Goal: Information Seeking & Learning: Learn about a topic

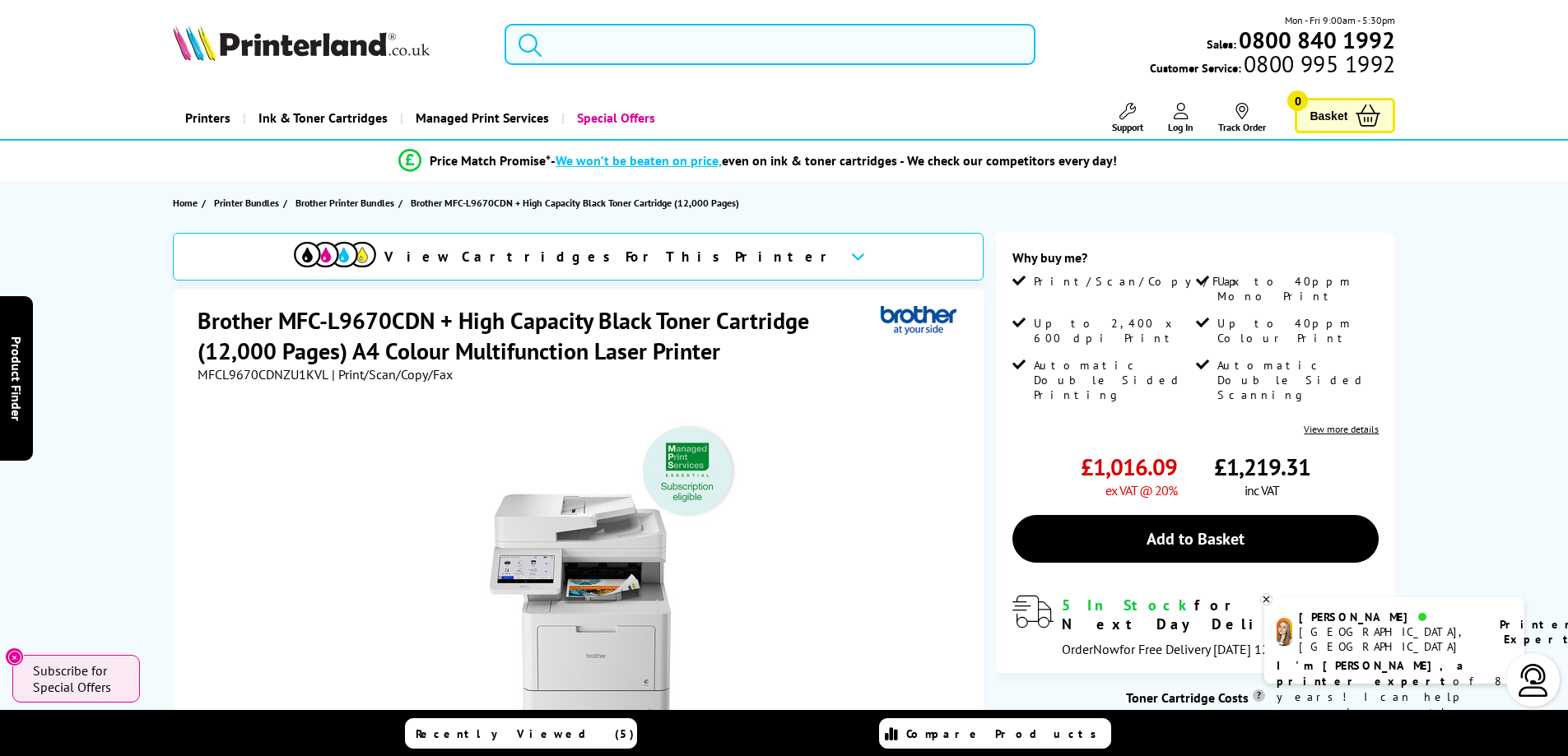
click at [579, 39] on input "search" at bounding box center [770, 44] width 531 height 41
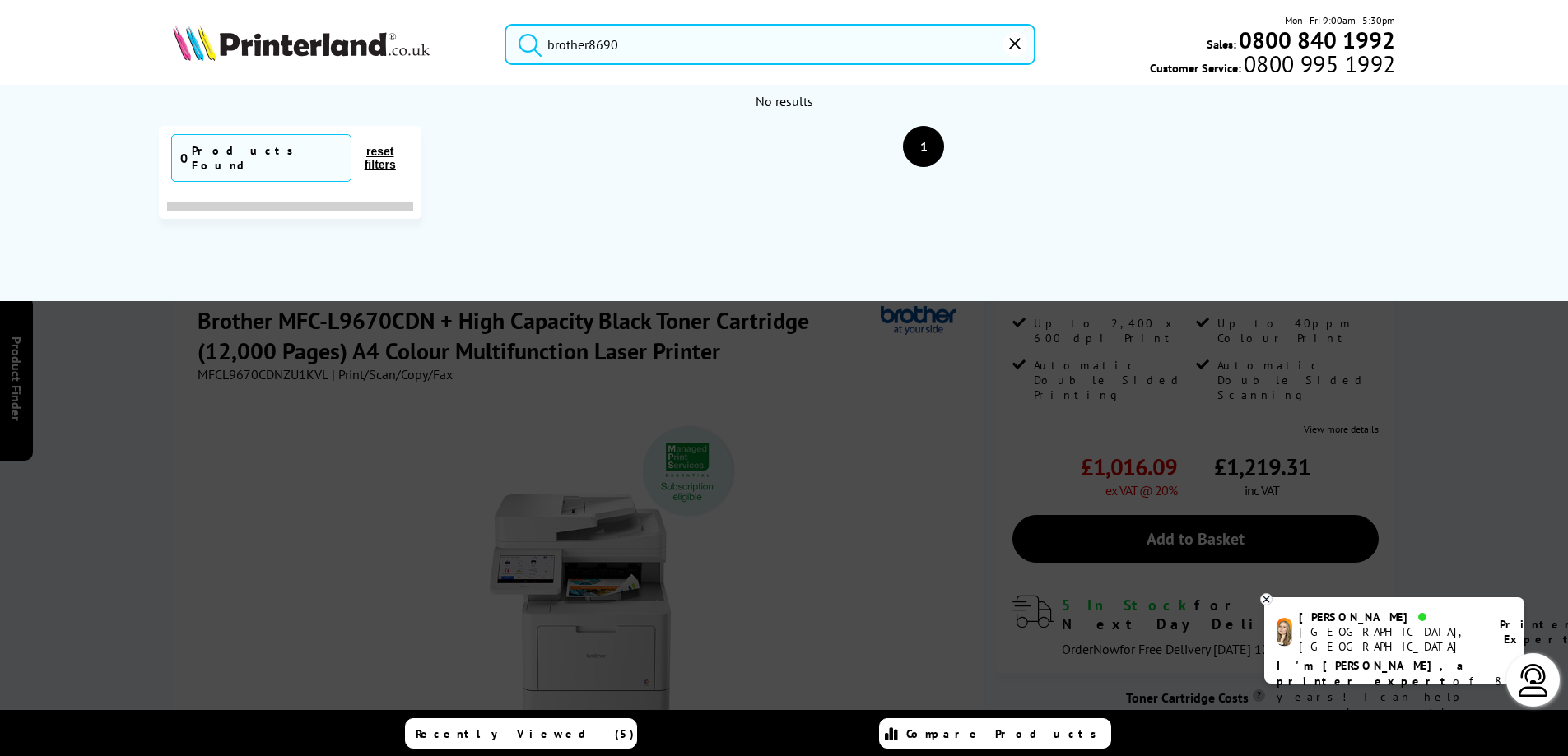
click at [591, 53] on input "brother8690" at bounding box center [770, 44] width 531 height 41
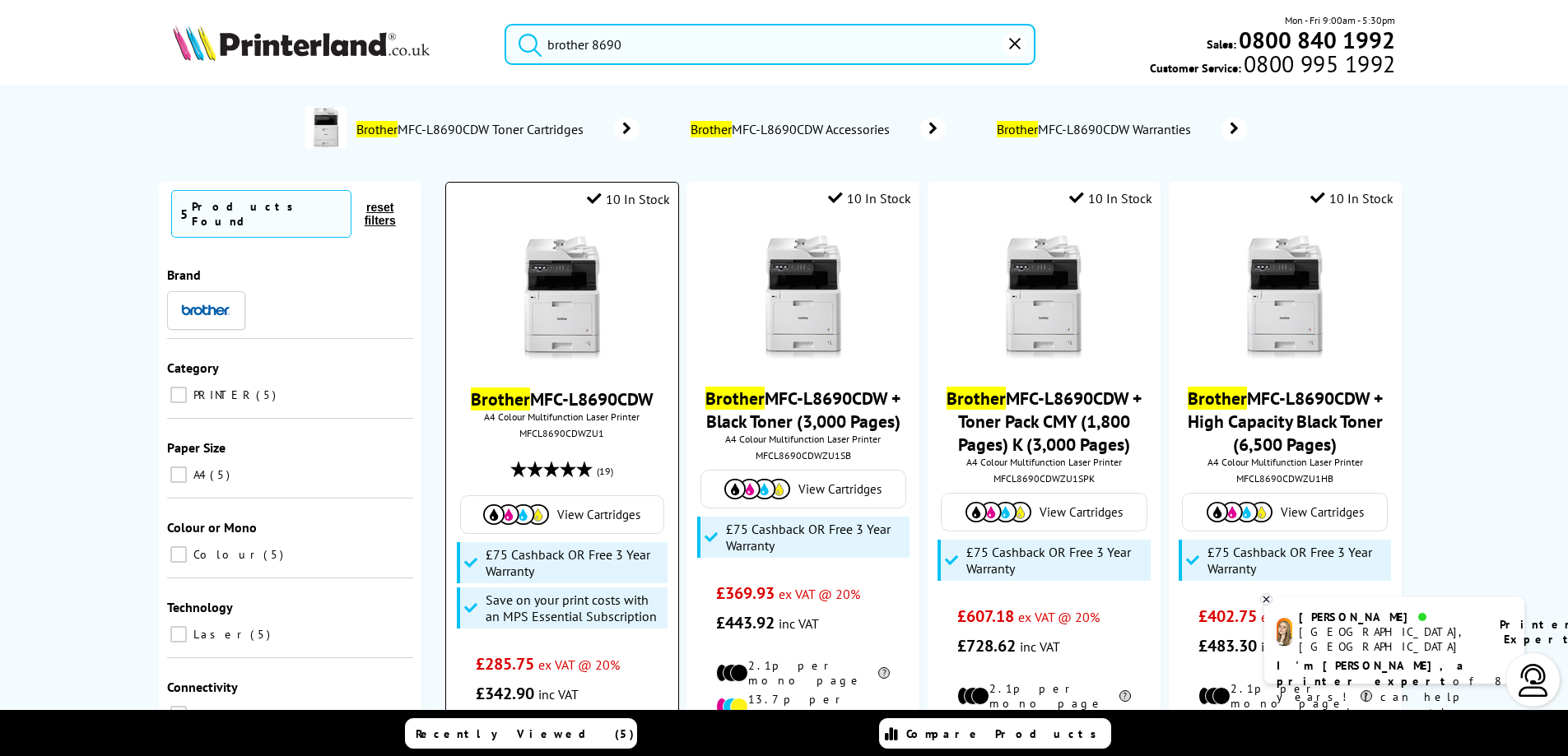
type input "brother 8690"
click at [547, 284] on img at bounding box center [562, 297] width 124 height 124
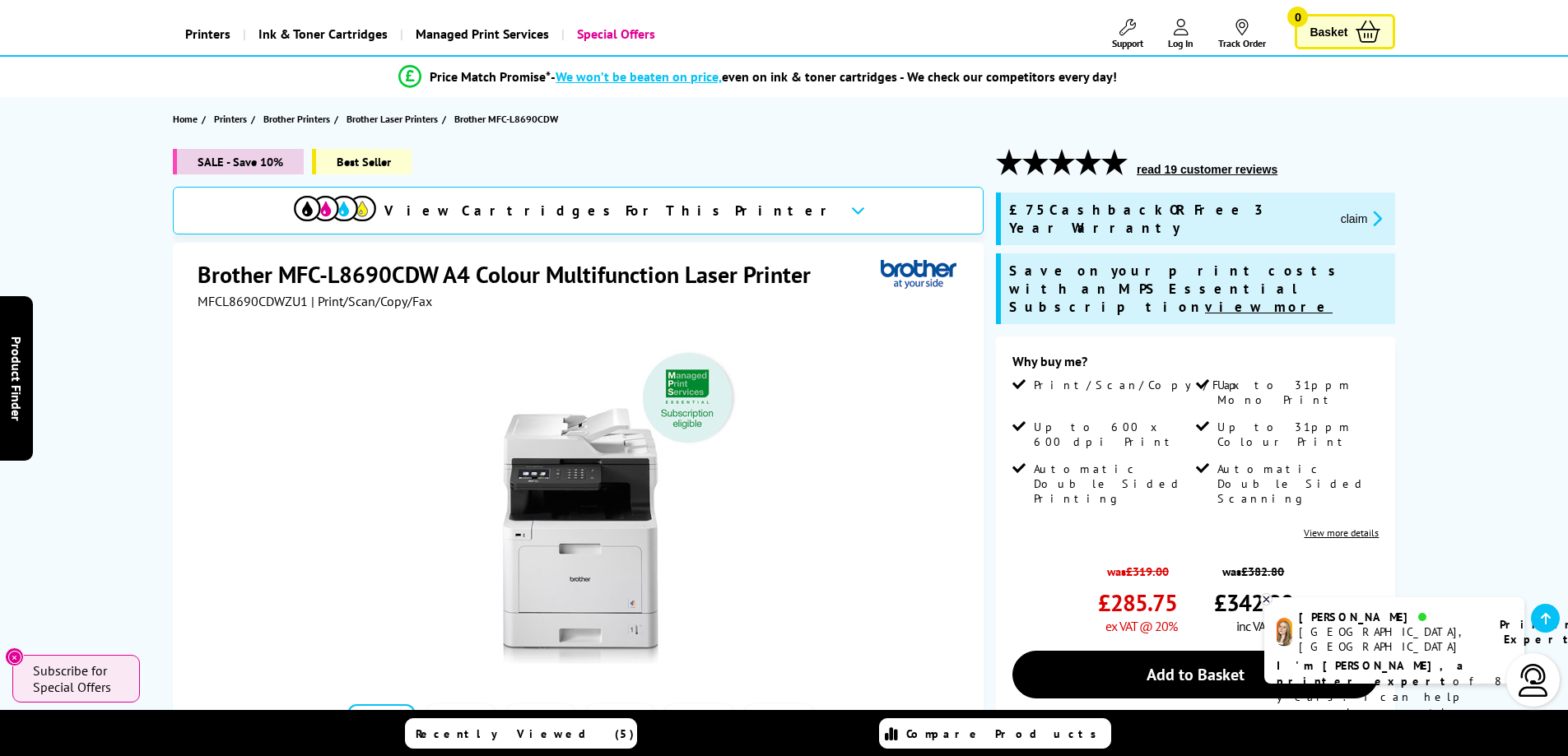
scroll to position [83, 0]
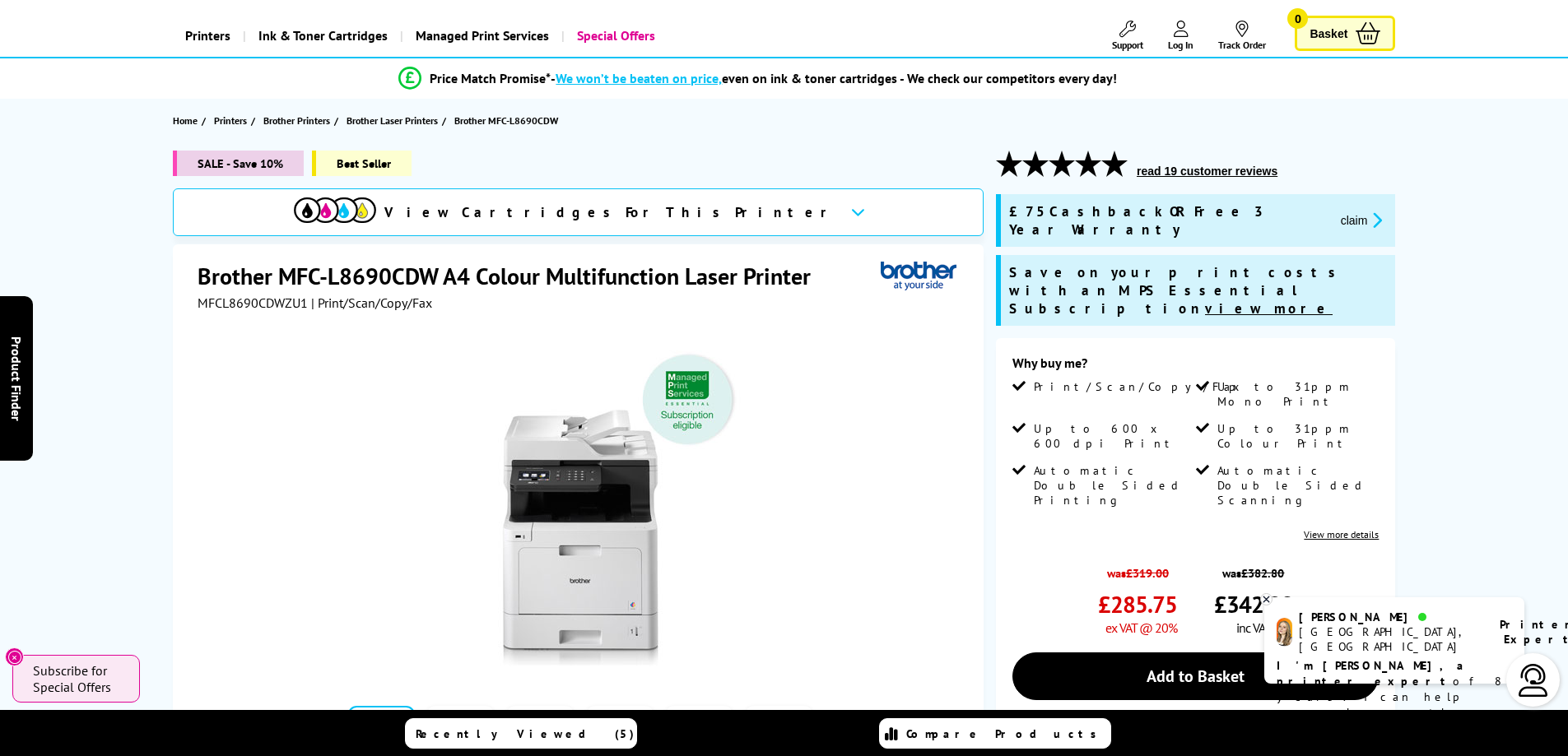
click at [1336, 211] on button "claim" at bounding box center [1362, 220] width 52 height 19
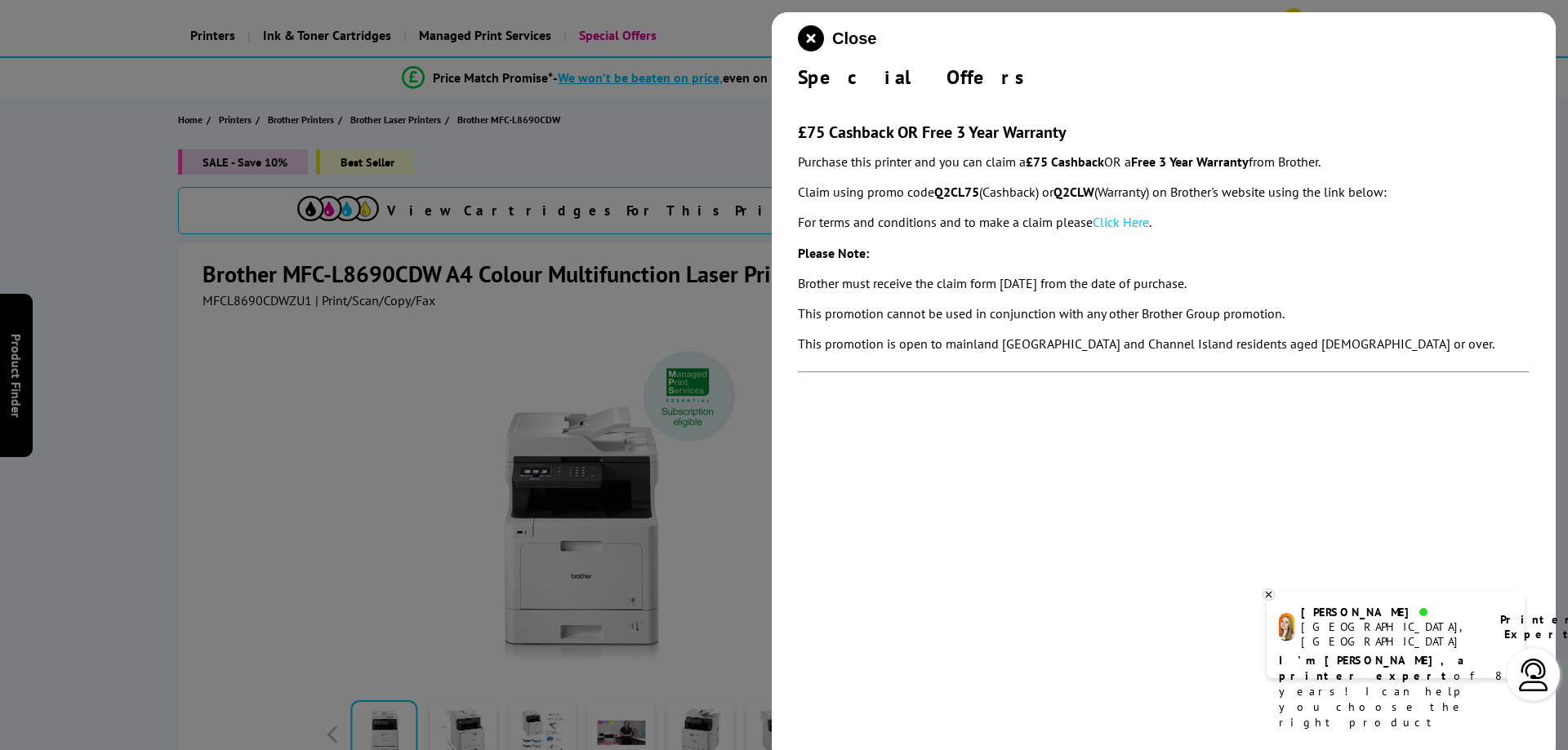
click at [1121, 224] on link "Click Here" at bounding box center [1121, 222] width 57 height 16
click at [807, 40] on icon "close modal" at bounding box center [810, 38] width 26 height 26
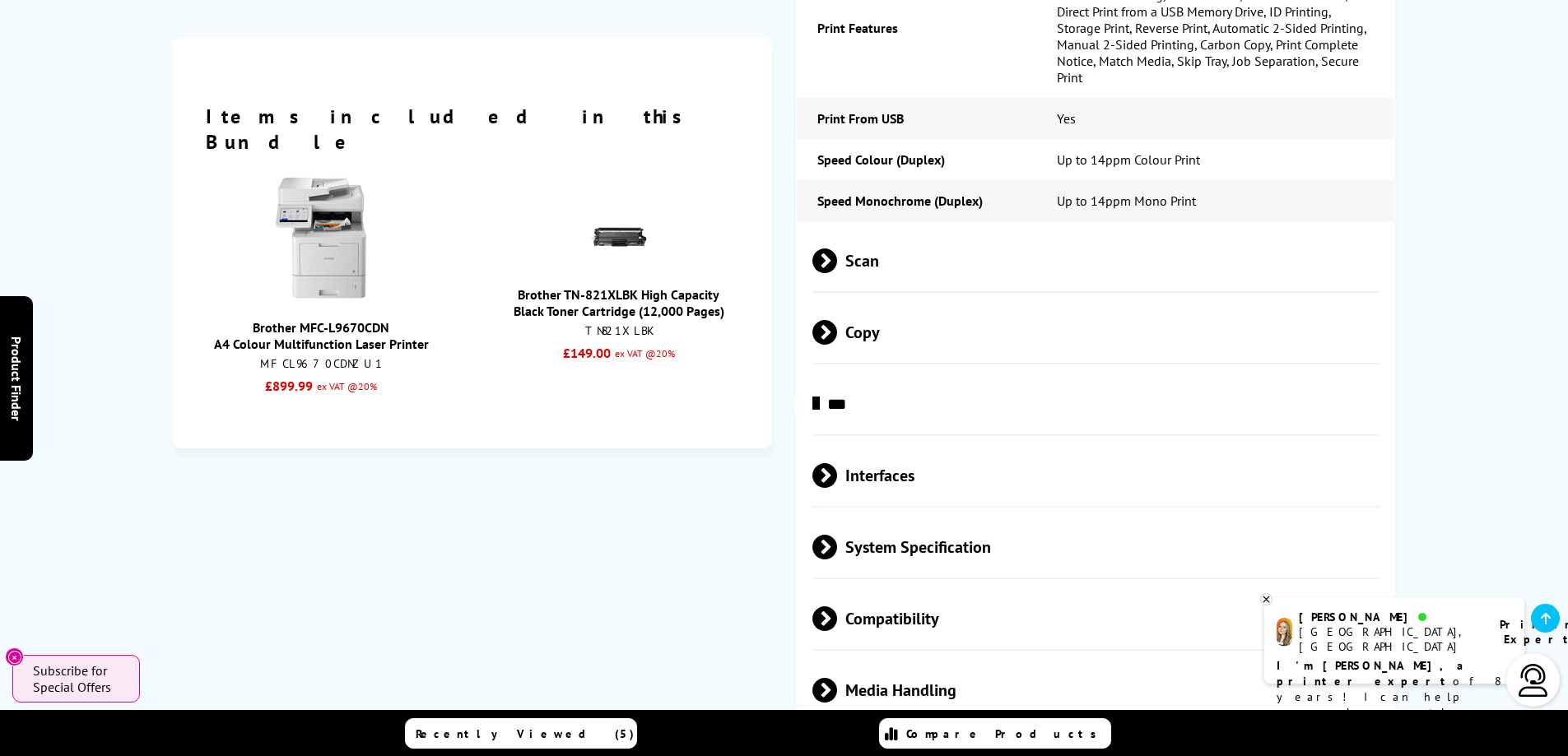
scroll to position [2386, 0]
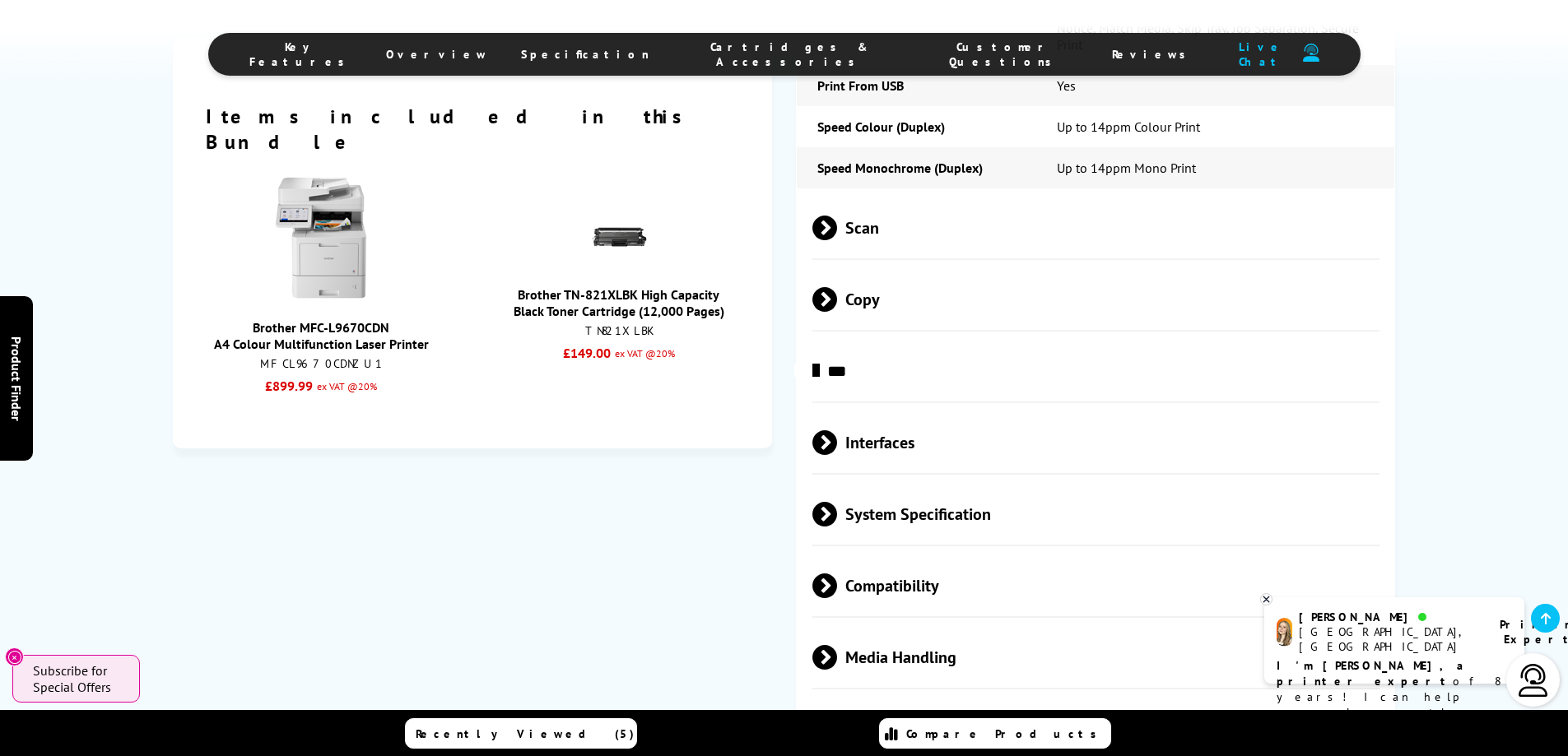
click at [837, 430] on span at bounding box center [837, 442] width 0 height 25
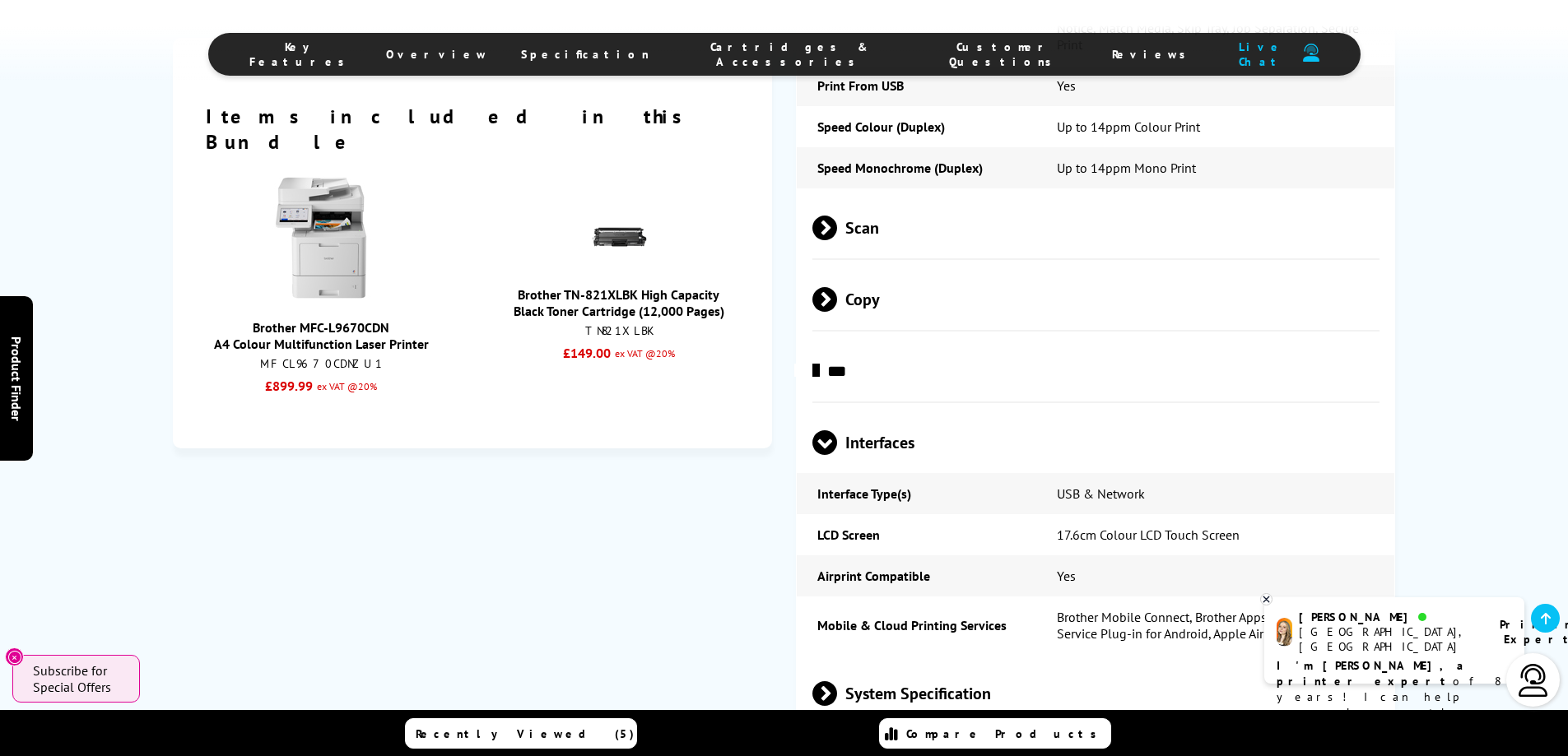
click at [825, 455] on span at bounding box center [825, 455] width 25 height 0
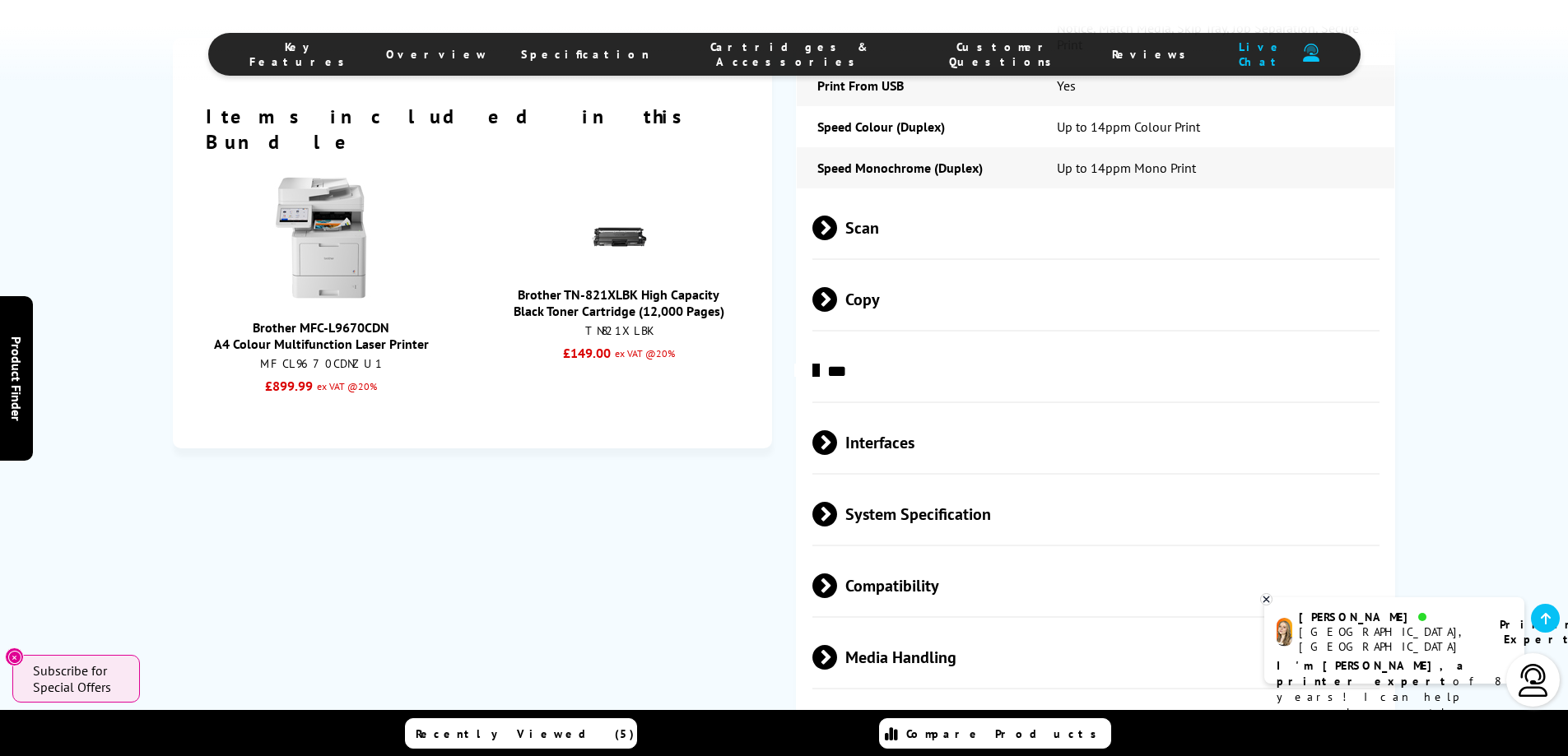
click at [837, 430] on span at bounding box center [837, 442] width 0 height 25
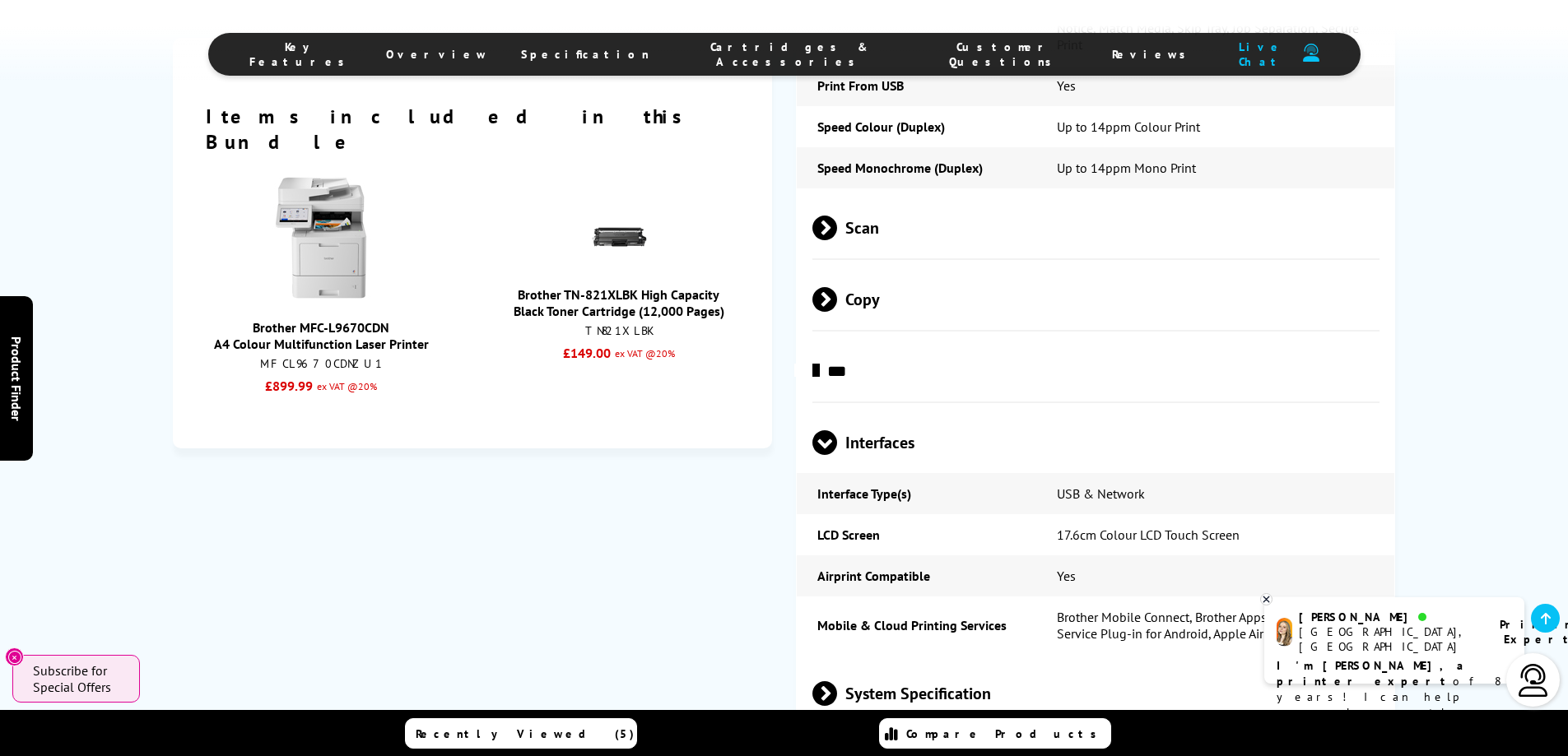
click at [825, 455] on span at bounding box center [825, 455] width 25 height 0
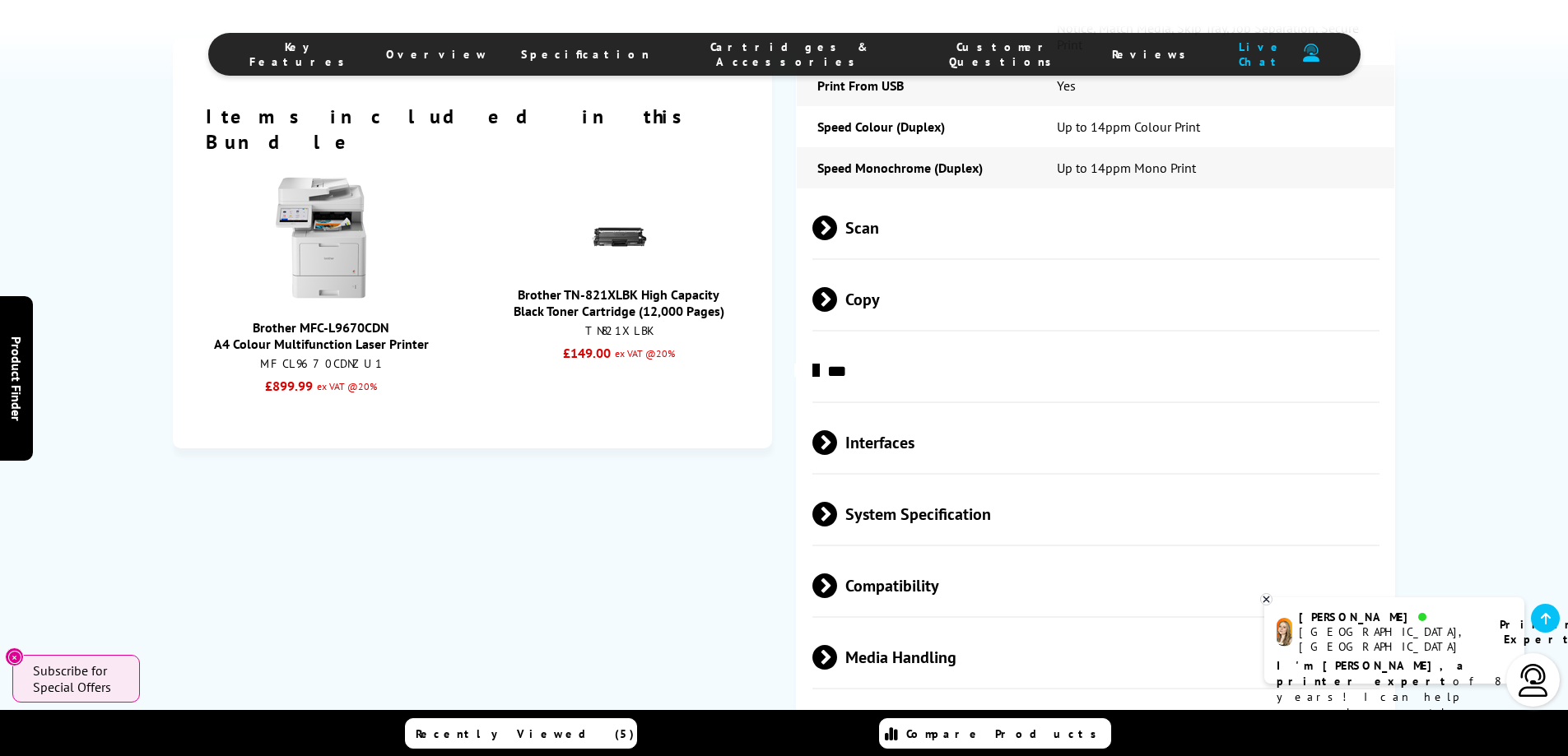
click at [837, 502] on span at bounding box center [837, 514] width 0 height 25
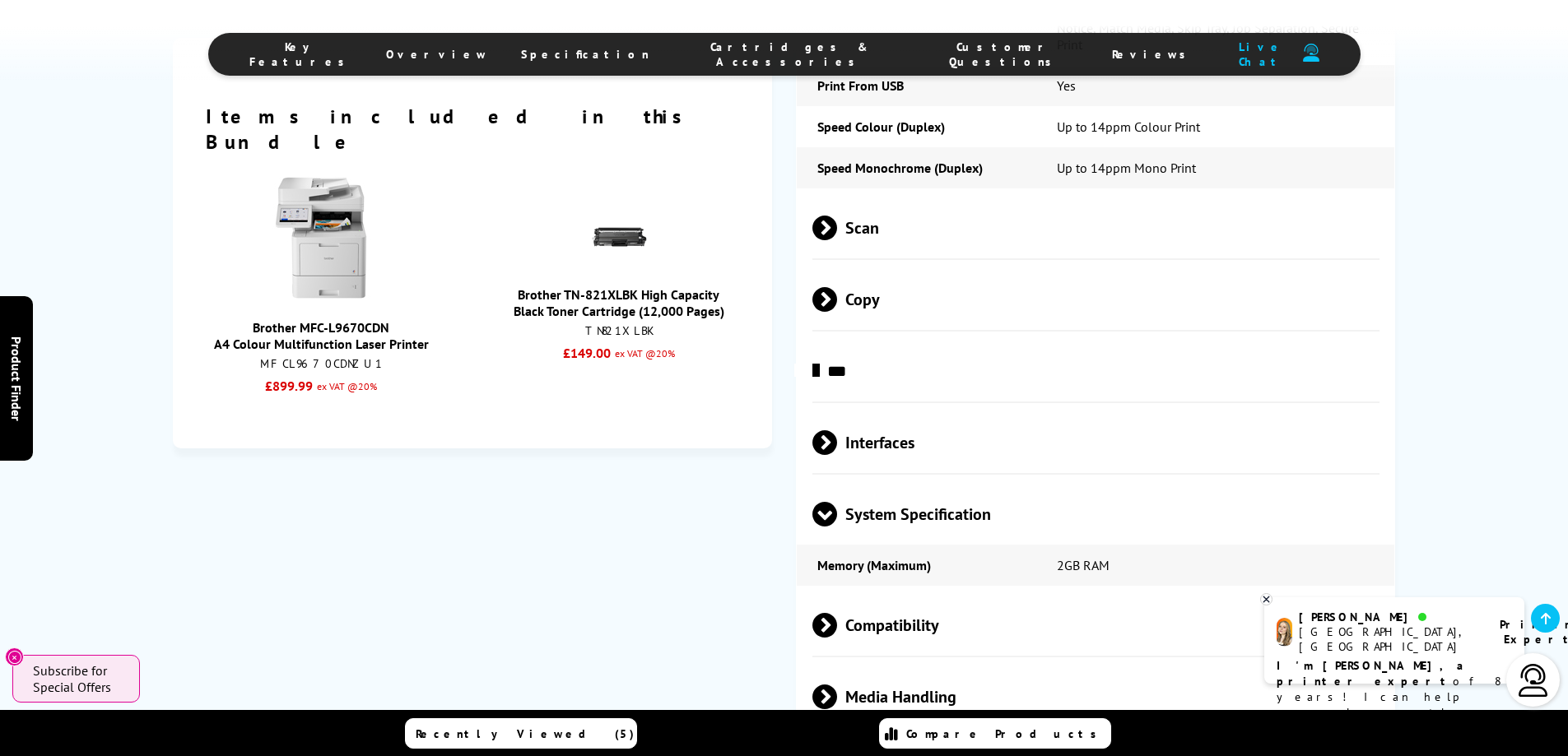
click at [836, 527] on span at bounding box center [825, 527] width 25 height 0
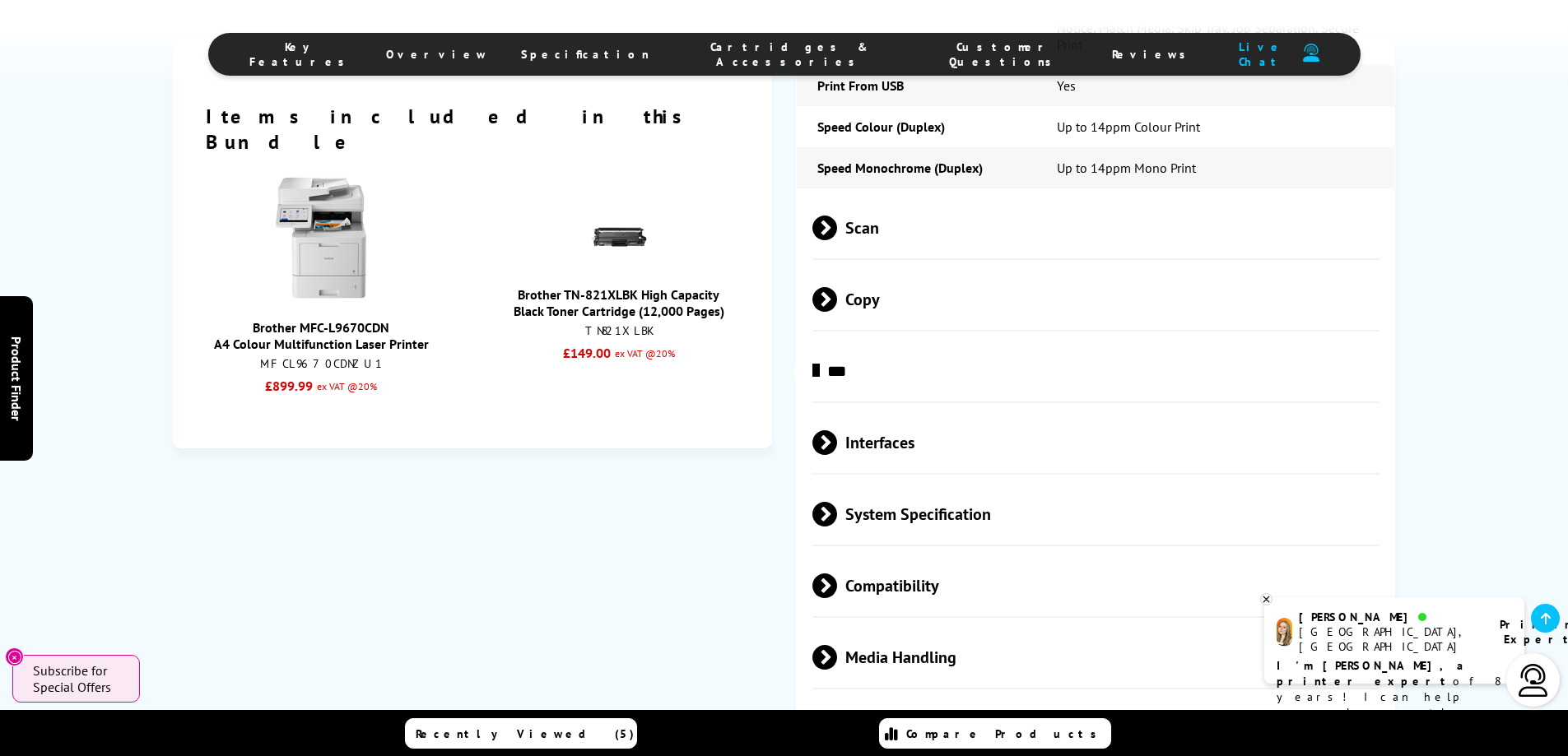
click at [837, 574] on span at bounding box center [837, 586] width 0 height 25
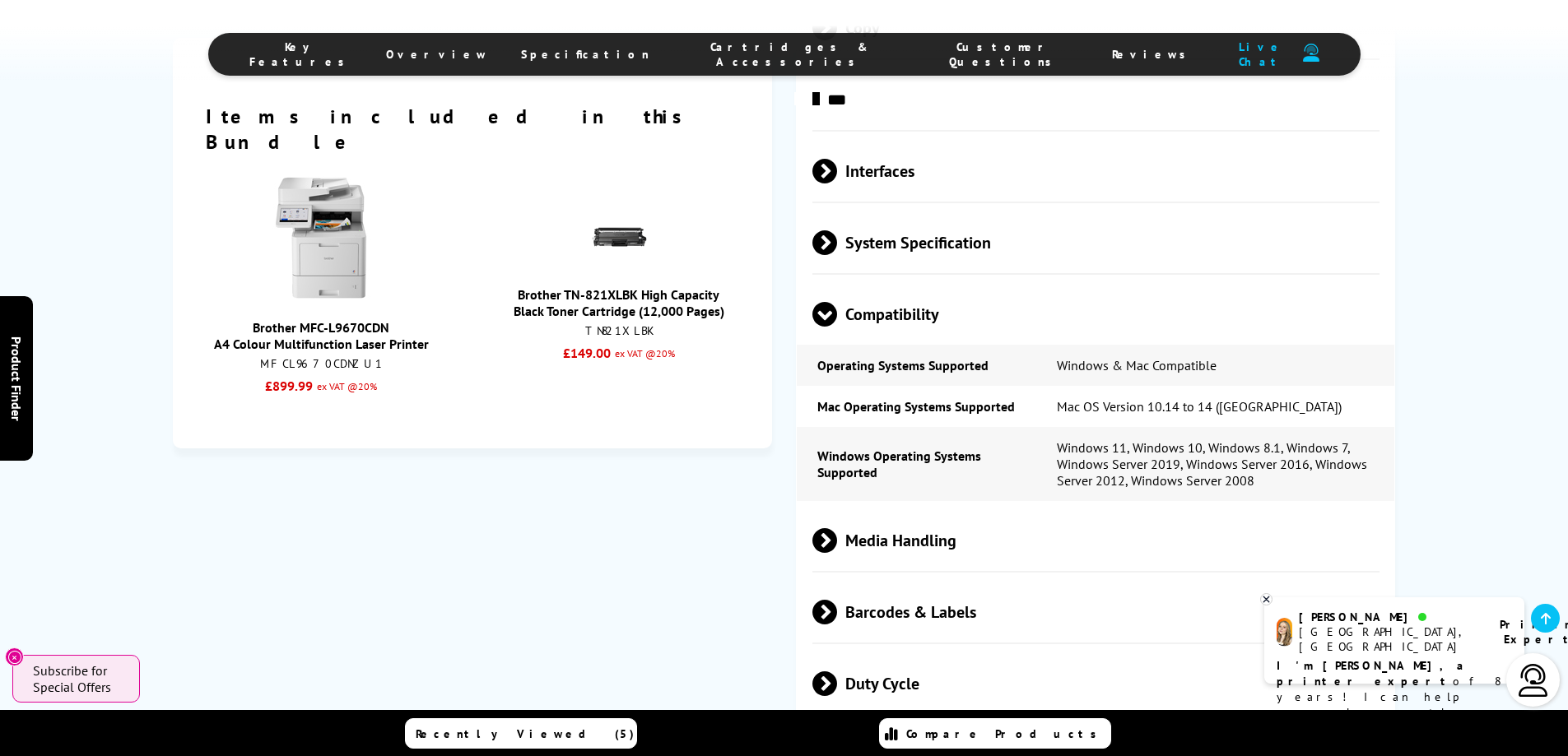
scroll to position [2715, 0]
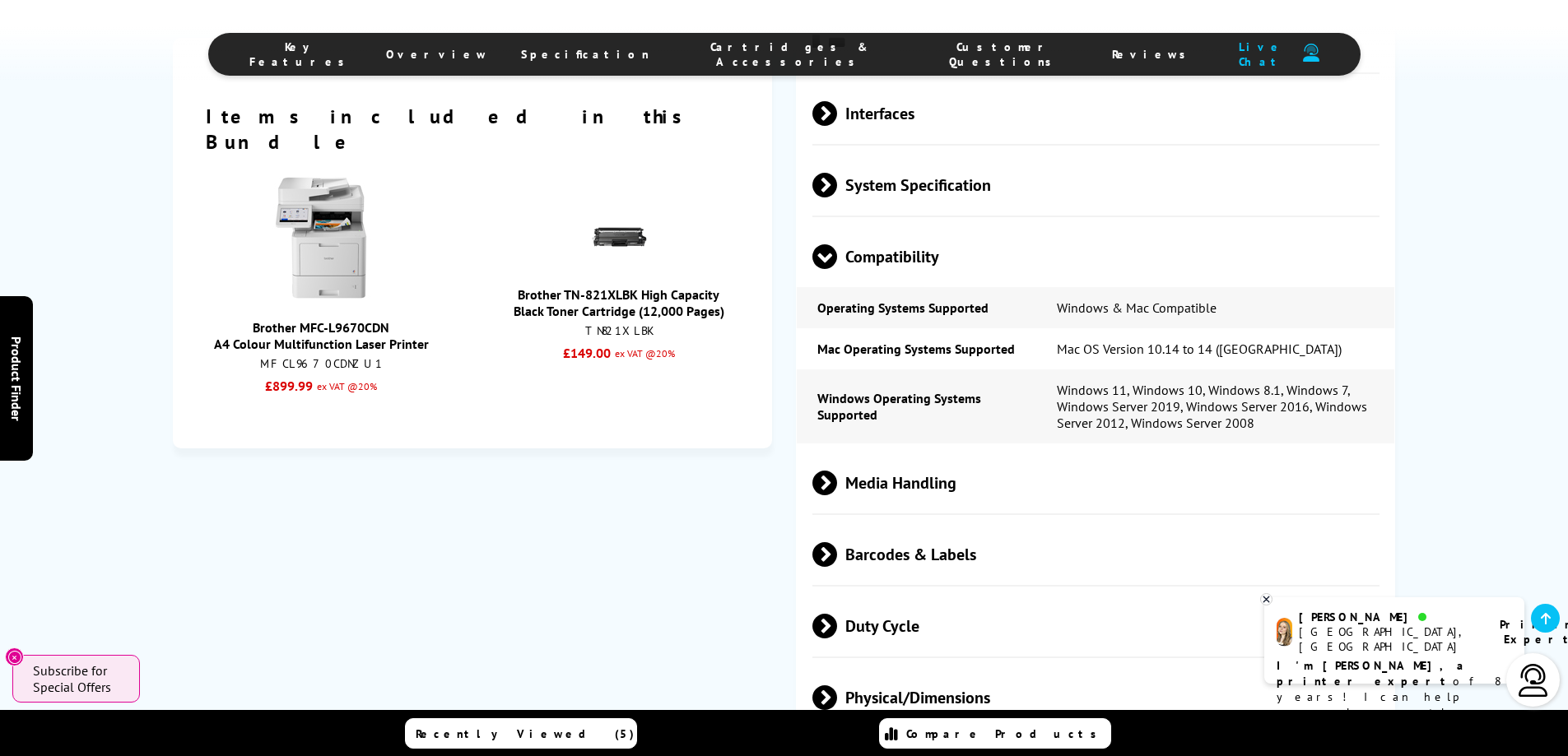
click at [837, 470] on span at bounding box center [837, 482] width 0 height 25
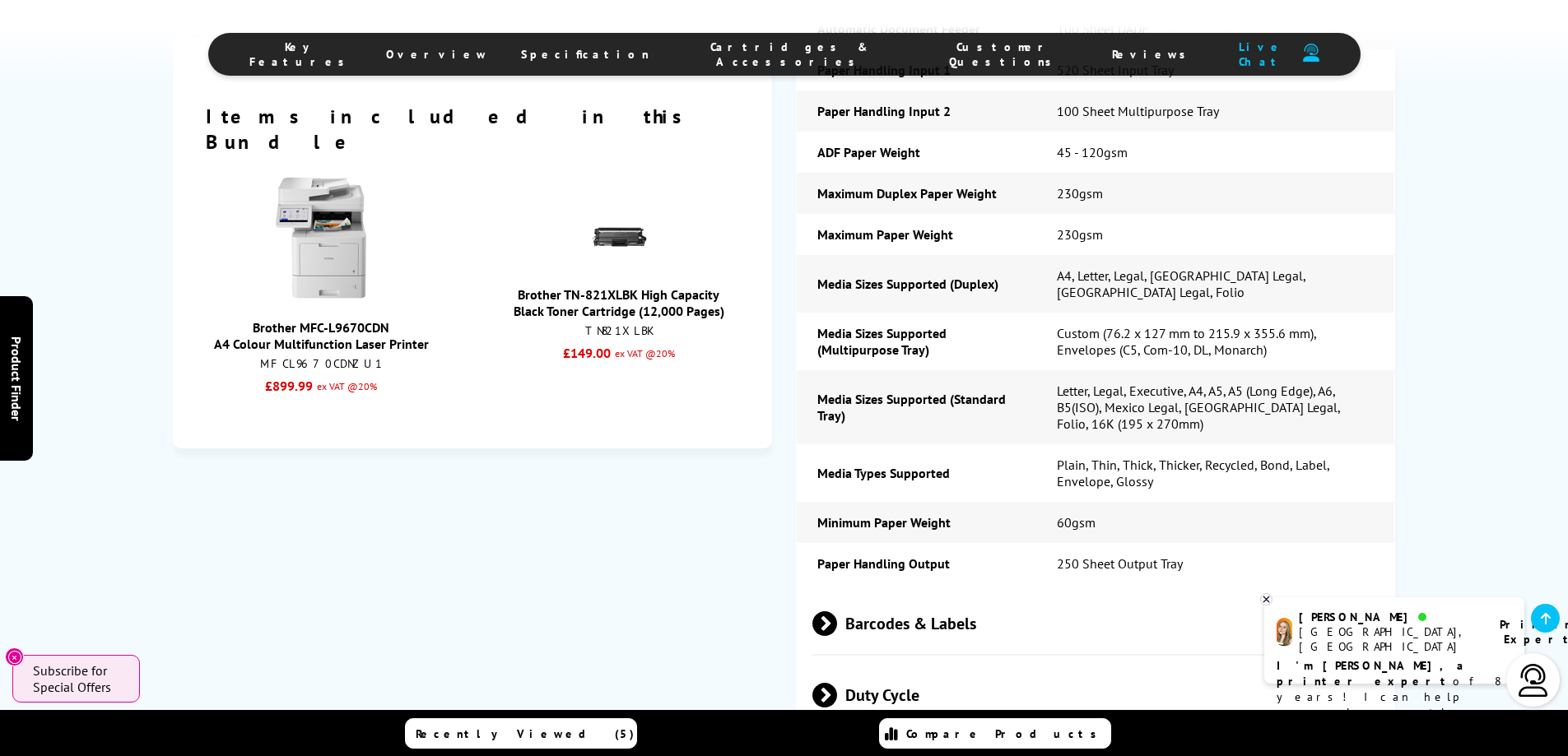
scroll to position [3292, 0]
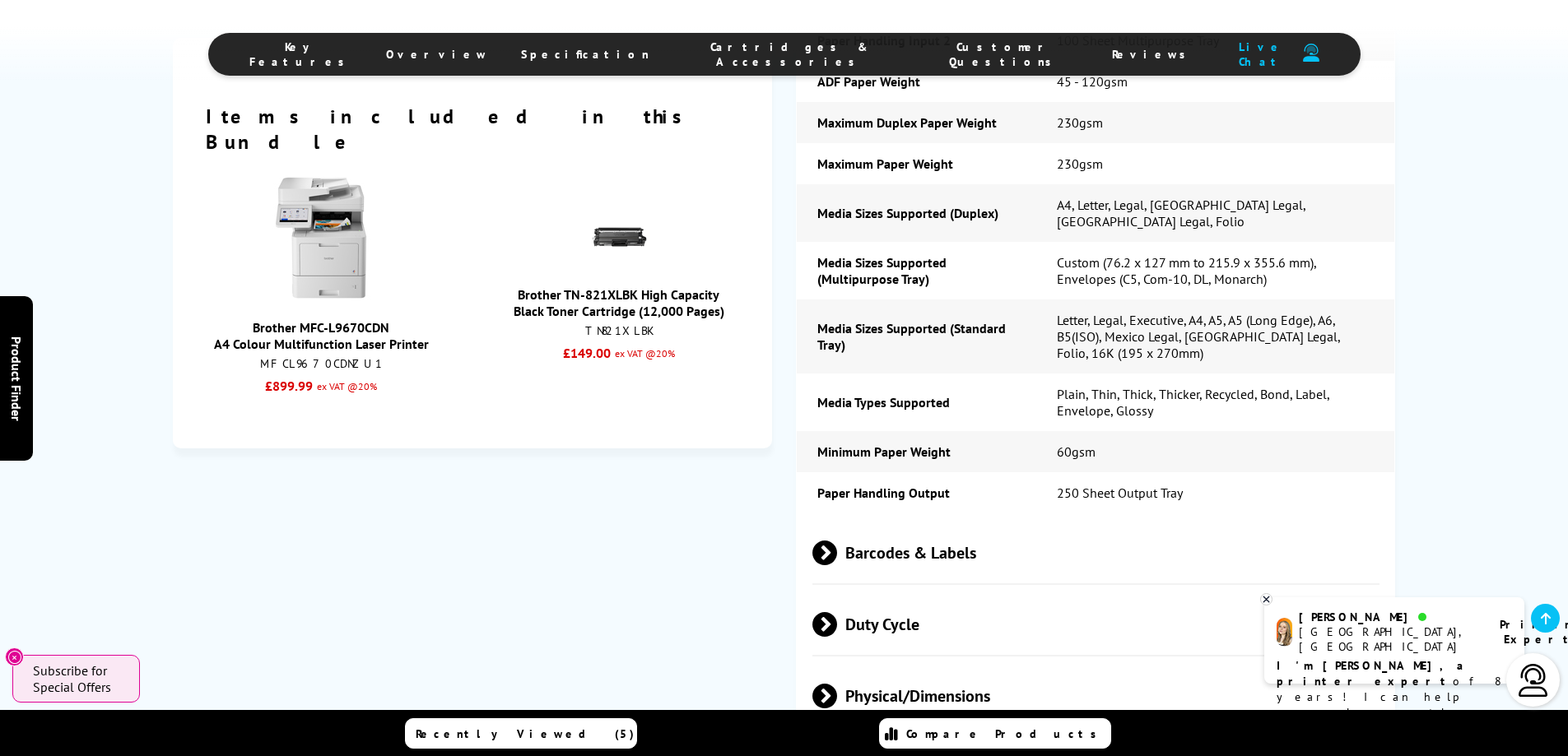
click at [837, 612] on span at bounding box center [837, 624] width 0 height 25
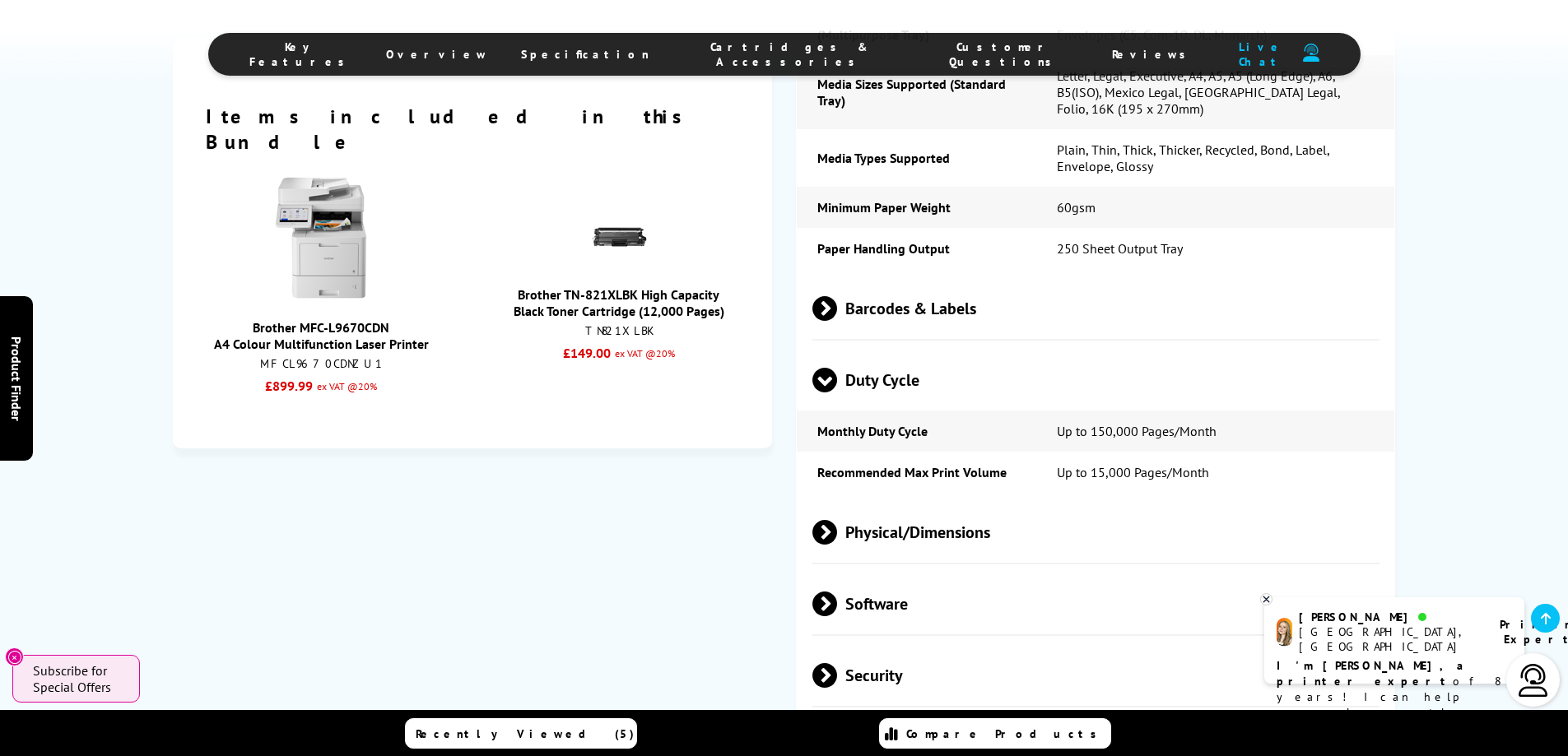
scroll to position [3539, 0]
click at [837, 517] on span at bounding box center [837, 529] width 0 height 25
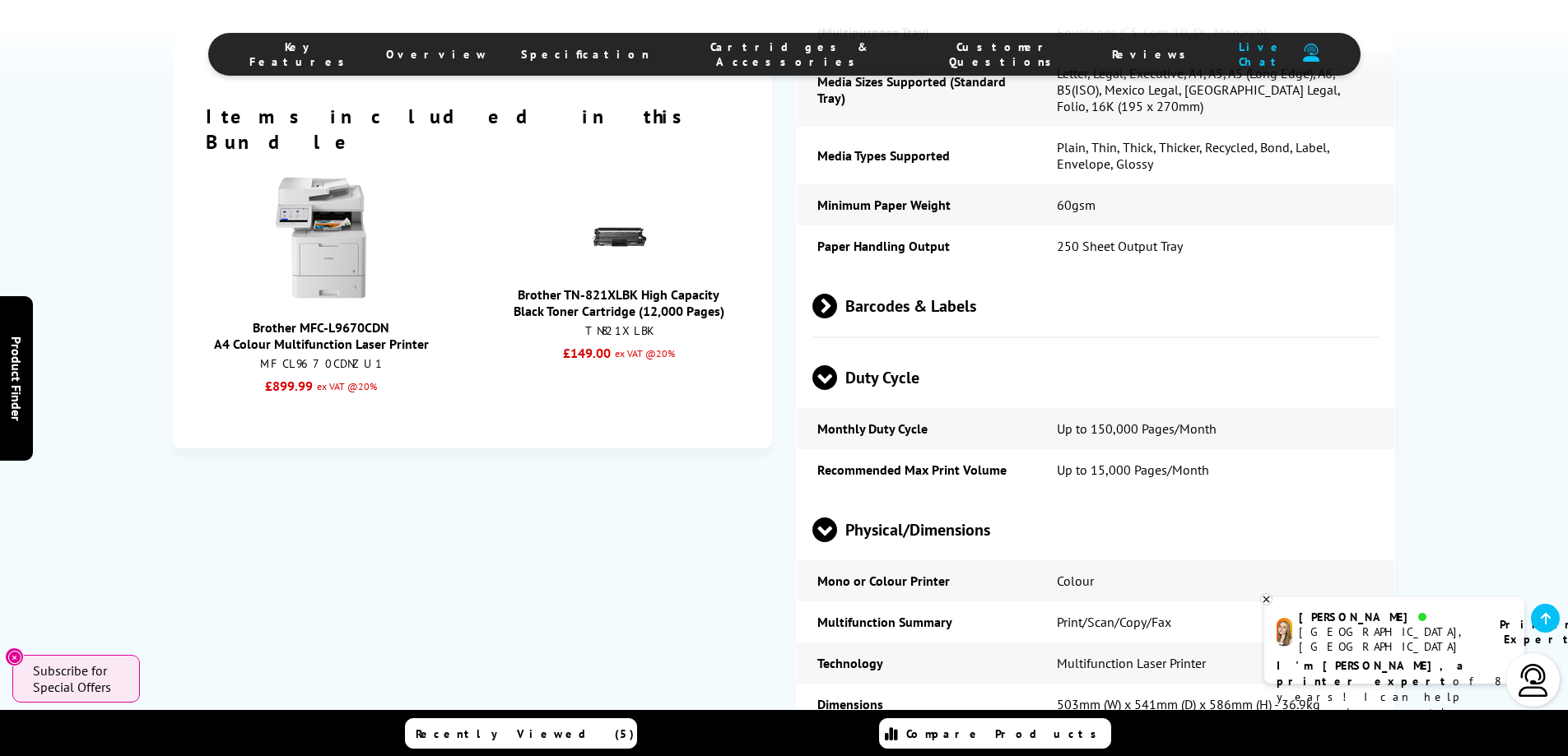
click at [829, 542] on span at bounding box center [825, 542] width 25 height 0
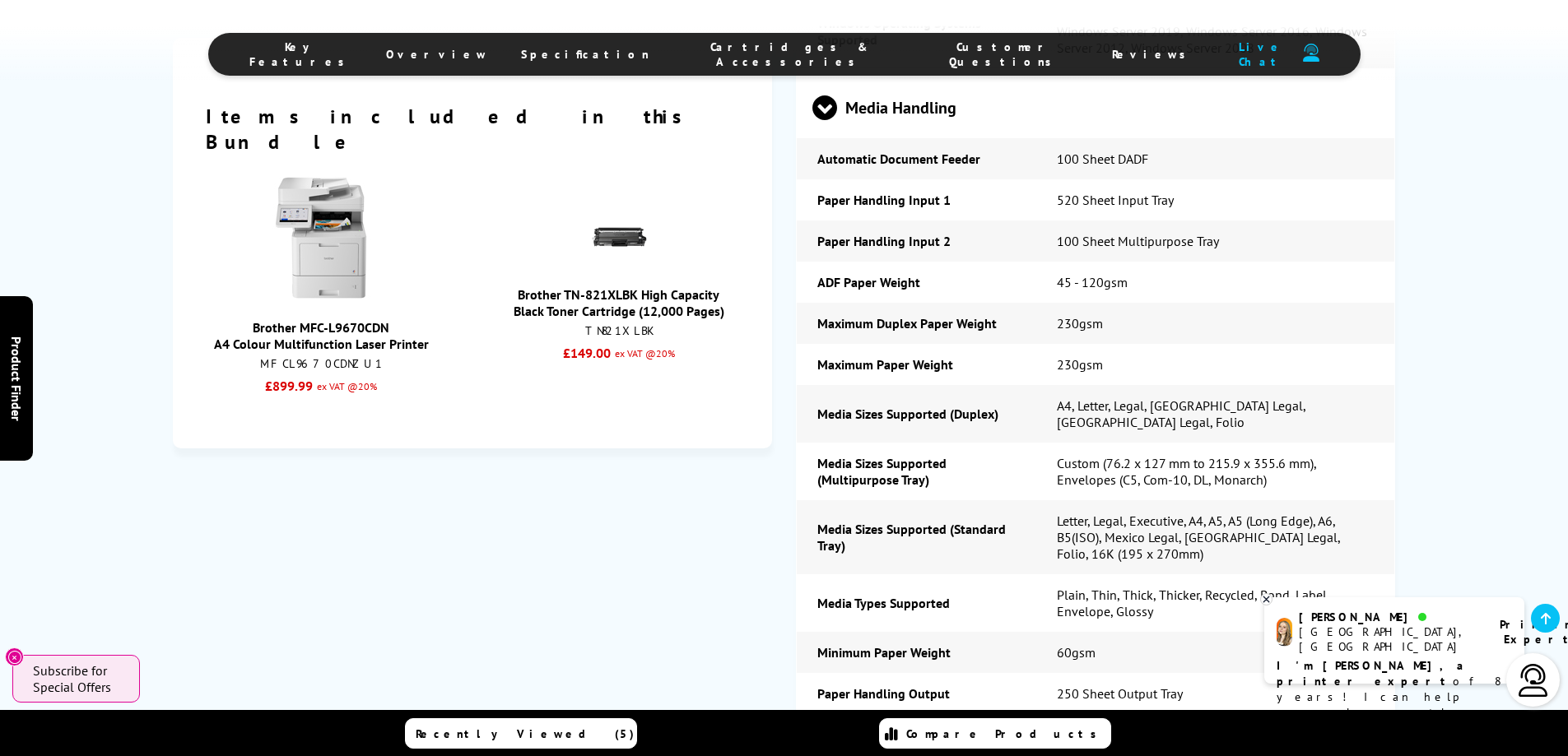
scroll to position [2798, 0]
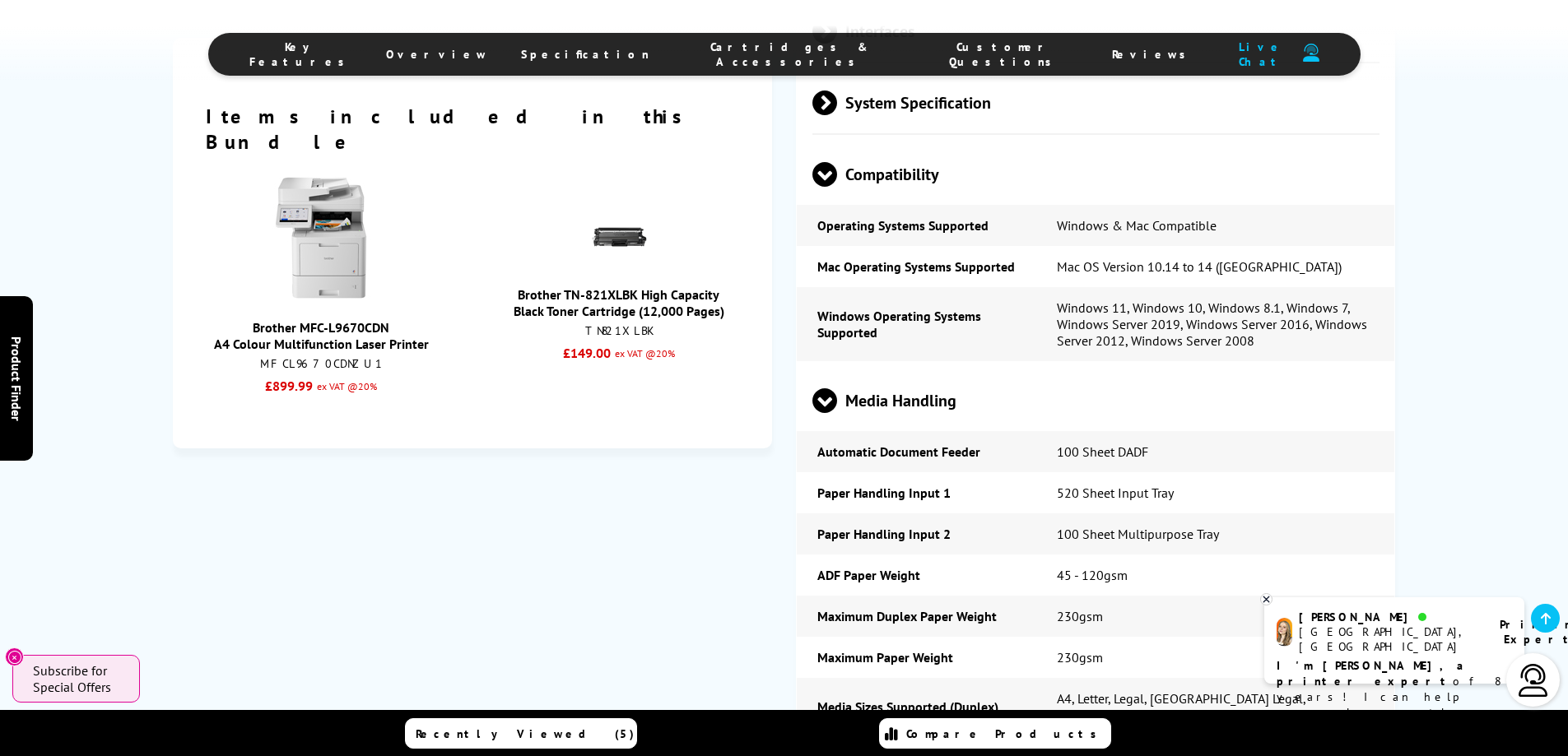
click at [315, 320] on link "Brother MFC-L9670CDN A4 Colour Multifunction Laser Printer" at bounding box center [321, 336] width 215 height 33
